Goal: Obtain resource: Download file/media

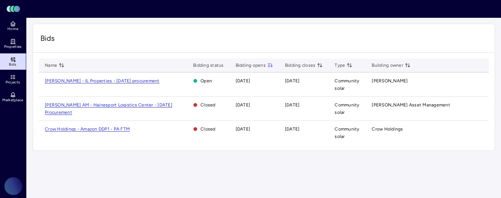
click at [94, 82] on span "[PERSON_NAME] - IL Properties - [DATE] procurement" at bounding box center [102, 80] width 115 height 5
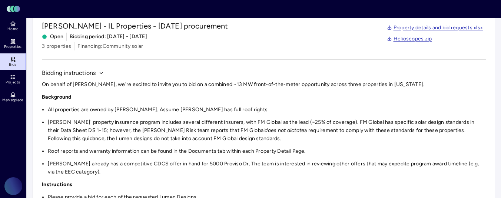
scroll to position [24, 0]
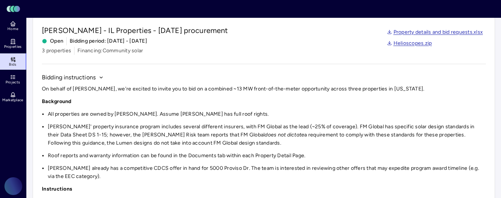
click at [420, 43] on link "Helioscopes.zip" at bounding box center [409, 43] width 45 height 8
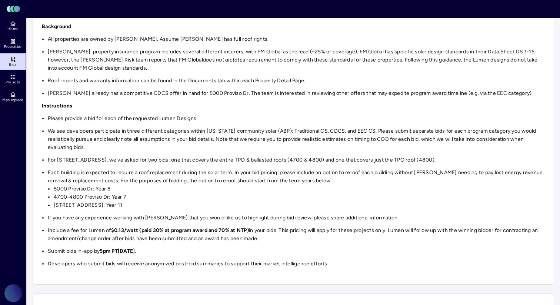
scroll to position [100, 0]
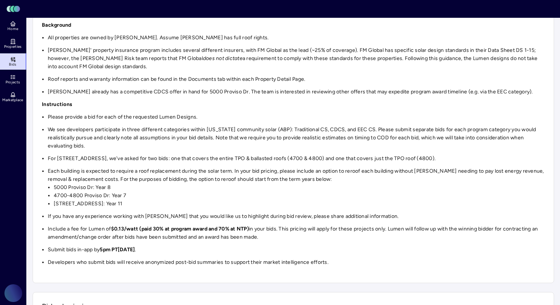
click at [199, 166] on div "On behalf of [PERSON_NAME], we're excited to invite you to bid on a combined ~1…" at bounding box center [293, 138] width 503 height 258
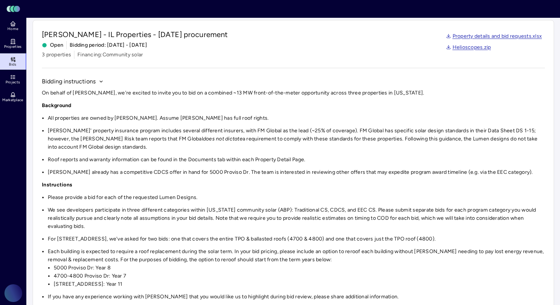
scroll to position [18, 0]
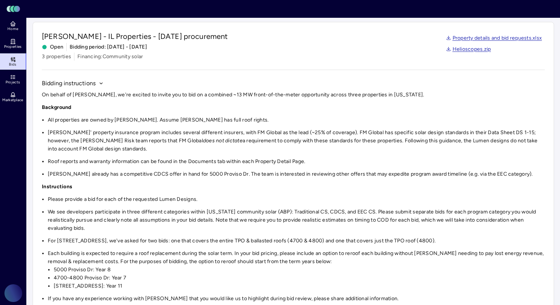
click at [479, 39] on link "Property details and bid requests.xlsx" at bounding box center [494, 38] width 96 height 8
click at [78, 174] on li "[PERSON_NAME] already has a competitive CDCS offer in hand for 5000 Proviso Dr.…" at bounding box center [296, 174] width 497 height 8
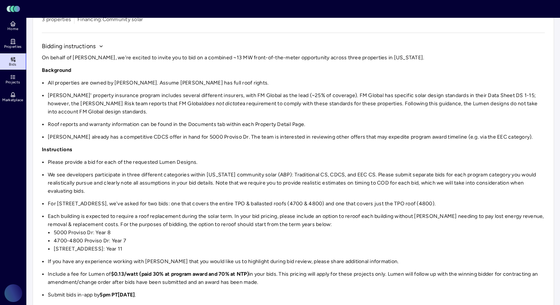
scroll to position [57, 0]
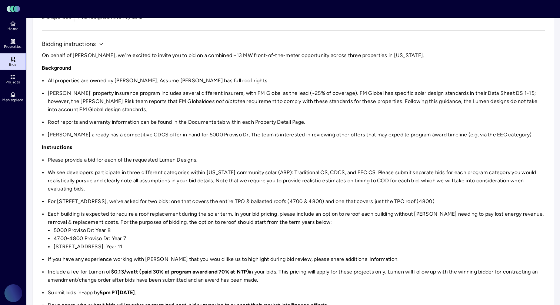
click at [276, 197] on li "For [STREET_ADDRESS], we've asked for two bids: one that covers the entire TPO …" at bounding box center [296, 201] width 497 height 8
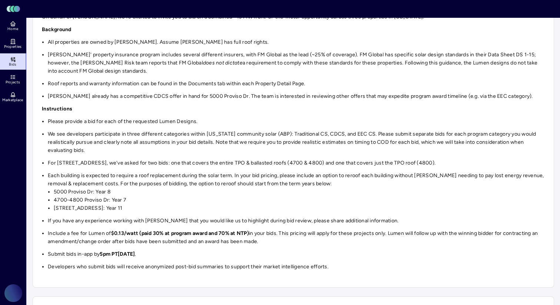
scroll to position [100, 0]
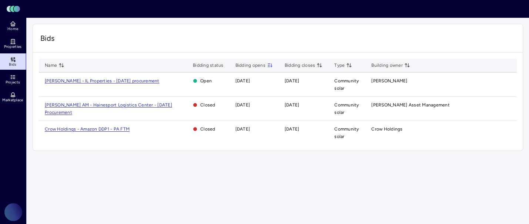
click at [129, 80] on span "[PERSON_NAME] - IL Properties - [DATE] procurement" at bounding box center [102, 80] width 115 height 5
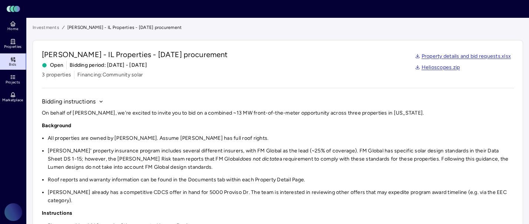
click at [441, 69] on link "Helioscopes.zip" at bounding box center [437, 67] width 45 height 8
click at [449, 55] on link "Property details and bid requests.xlsx" at bounding box center [463, 56] width 96 height 8
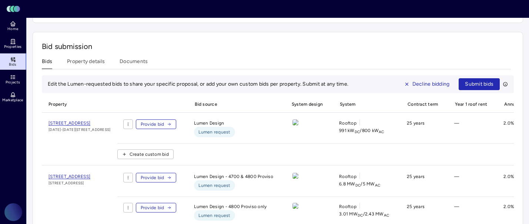
scroll to position [369, 0]
click at [230, 181] on span "Lumen request" at bounding box center [214, 184] width 32 height 7
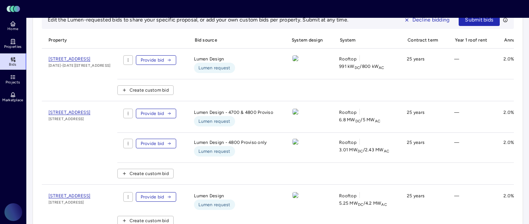
scroll to position [434, 0]
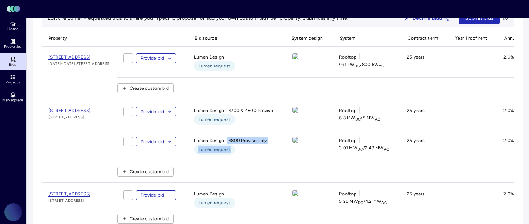
drag, startPoint x: 253, startPoint y: 137, endPoint x: 311, endPoint y: 134, distance: 59.0
click at [279, 137] on div "Lumen Design - 4800 Proviso only Lumen request" at bounding box center [233, 146] width 91 height 18
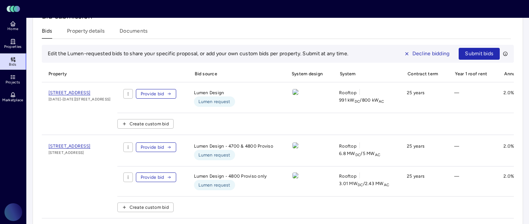
scroll to position [395, 0]
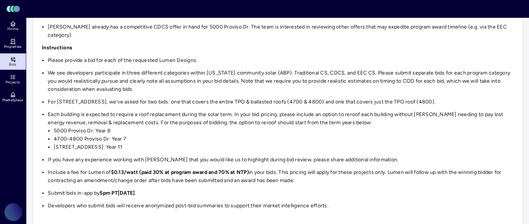
scroll to position [163, 0]
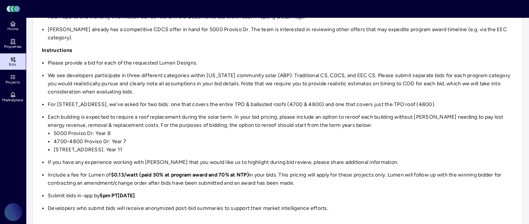
click at [263, 137] on li "4700-4800 Proviso Dr: Year 7" at bounding box center [284, 141] width 460 height 8
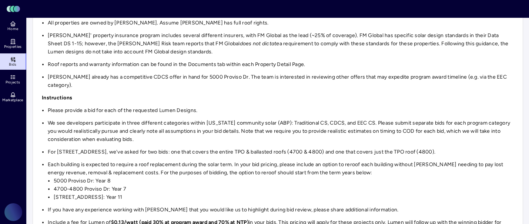
scroll to position [107, 0]
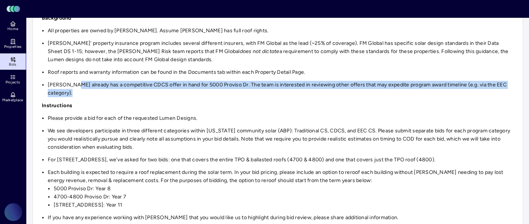
drag, startPoint x: 73, startPoint y: 88, endPoint x: 314, endPoint y: 90, distance: 241.4
click at [314, 90] on div "On behalf of [PERSON_NAME], we're excited to invite you to bid on a combined ~1…" at bounding box center [278, 134] width 472 height 266
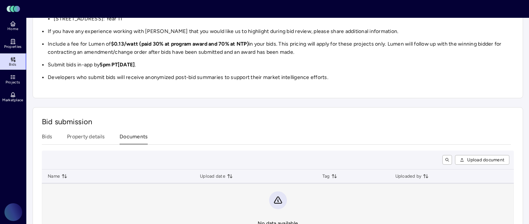
scroll to position [312, 0]
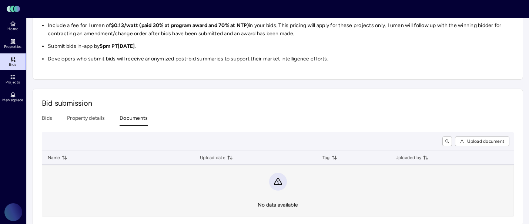
click at [74, 114] on button "Property details" at bounding box center [86, 119] width 38 height 11
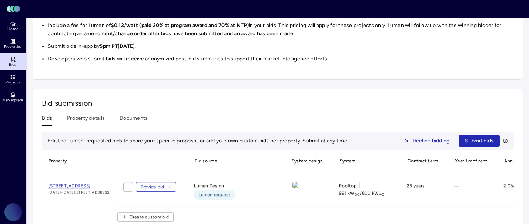
click at [51, 114] on button "Bids" at bounding box center [47, 119] width 10 height 11
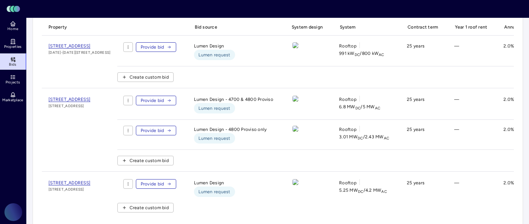
scroll to position [458, 0]
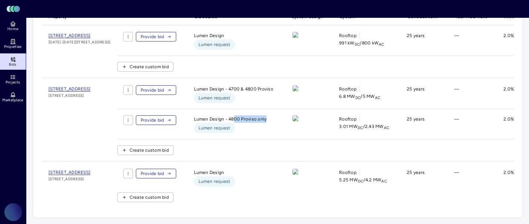
drag, startPoint x: 260, startPoint y: 114, endPoint x: 301, endPoint y: 116, distance: 41.5
click at [279, 116] on div "Lumen Design - 4800 Proviso only Lumen request" at bounding box center [233, 124] width 91 height 18
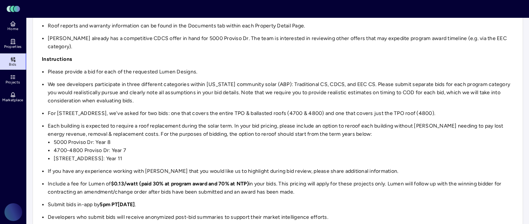
scroll to position [145, 0]
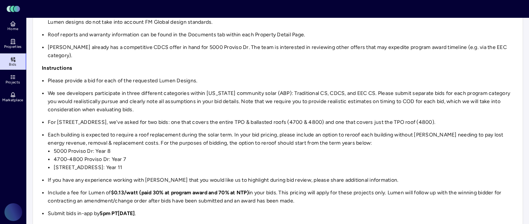
click at [222, 119] on div "On behalf of [PERSON_NAME], we're excited to invite you to bid on a combined ~1…" at bounding box center [278, 97] width 472 height 266
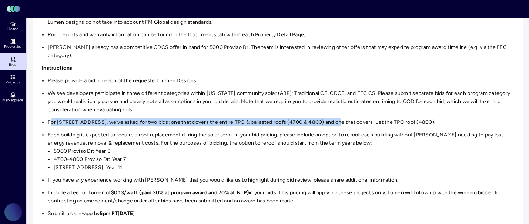
drag, startPoint x: 50, startPoint y: 113, endPoint x: 335, endPoint y: 117, distance: 285.2
click at [335, 118] on li "For [STREET_ADDRESS], we've asked for two bids: one that covers the entire TPO …" at bounding box center [281, 122] width 466 height 8
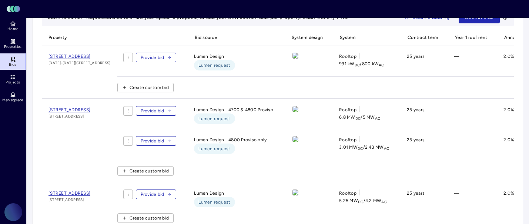
scroll to position [436, 0]
click at [279, 141] on div "Lumen Design - 4800 Proviso only Lumen request" at bounding box center [233, 144] width 91 height 18
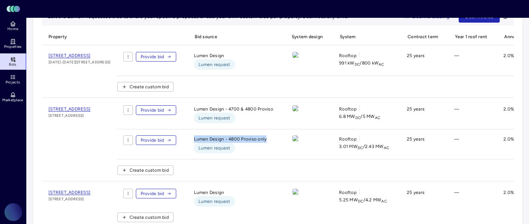
drag, startPoint x: 295, startPoint y: 135, endPoint x: 208, endPoint y: 134, distance: 87.4
click at [279, 144] on div "Lumen Design - 4800 Proviso only Lumen request" at bounding box center [233, 144] width 91 height 18
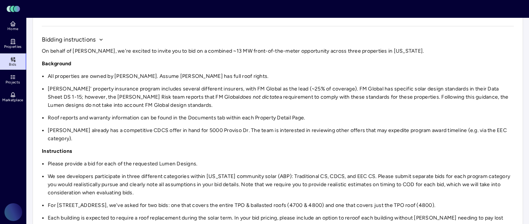
scroll to position [0, 0]
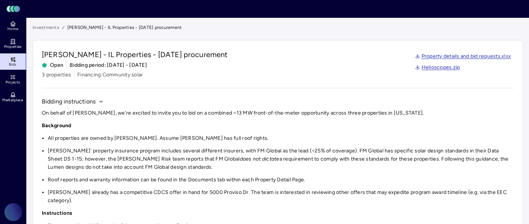
click at [354, 71] on div "Hines - IL Properties - October 2025 procurement Open Bidding period: 10/6/2025…" at bounding box center [278, 64] width 472 height 30
